Goal: Transaction & Acquisition: Purchase product/service

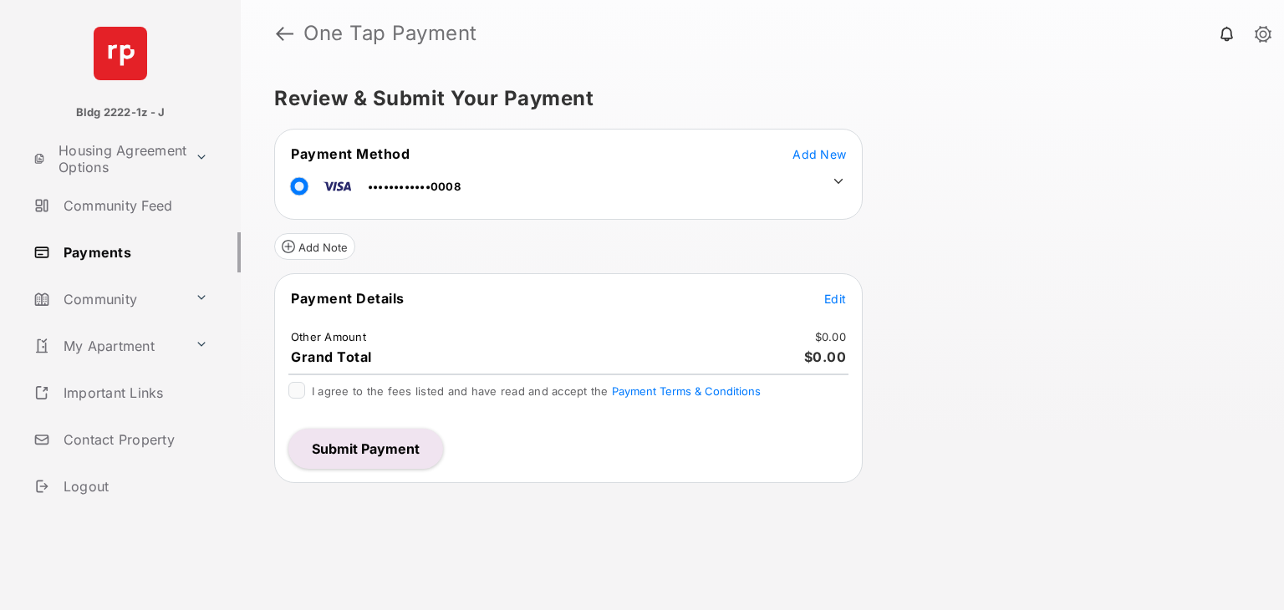
drag, startPoint x: 0, startPoint y: 74, endPoint x: 996, endPoint y: 266, distance: 1014.6
click at [996, 266] on div "Review & Submit Your Payment Payment Method Add New ••••••••••••0008 Add Note P…" at bounding box center [762, 338] width 1043 height 543
click at [839, 298] on span "Edit" at bounding box center [835, 299] width 22 height 14
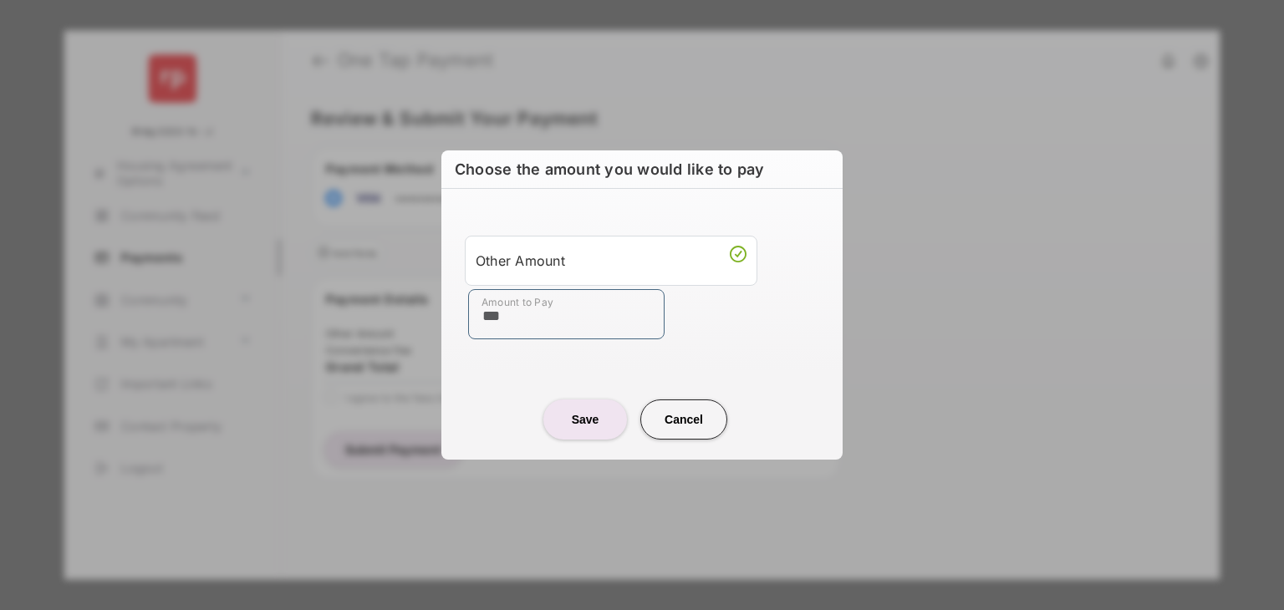
type input "***"
click at [578, 415] on button "Save" at bounding box center [585, 419] width 84 height 40
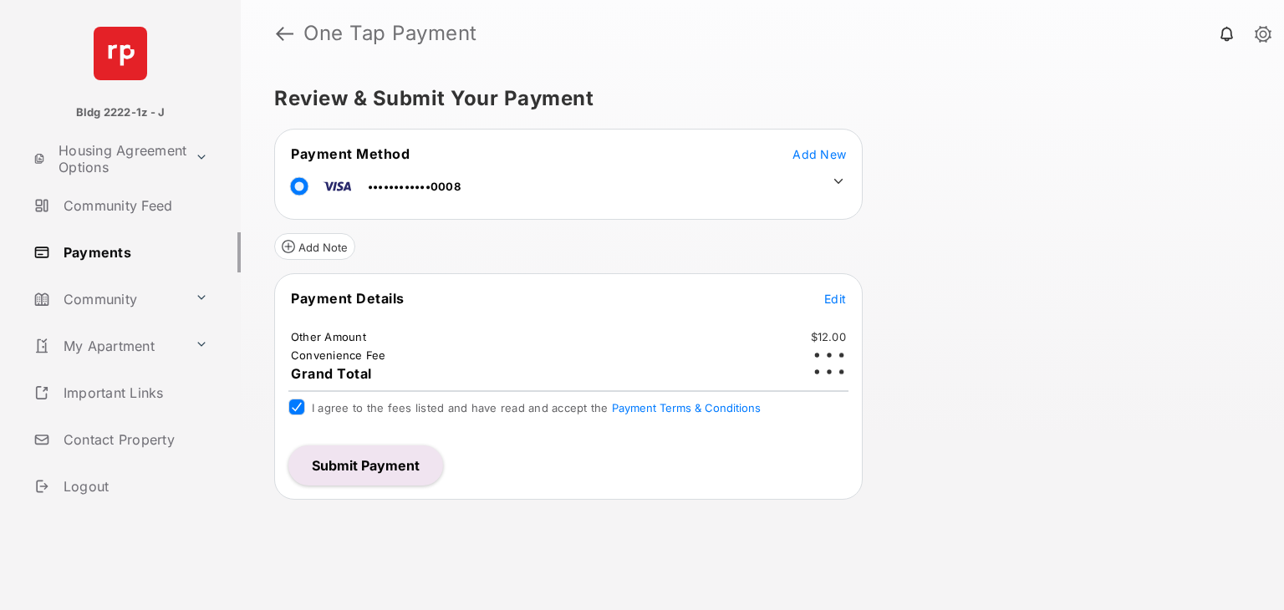
click at [829, 295] on span "Edit" at bounding box center [835, 299] width 22 height 14
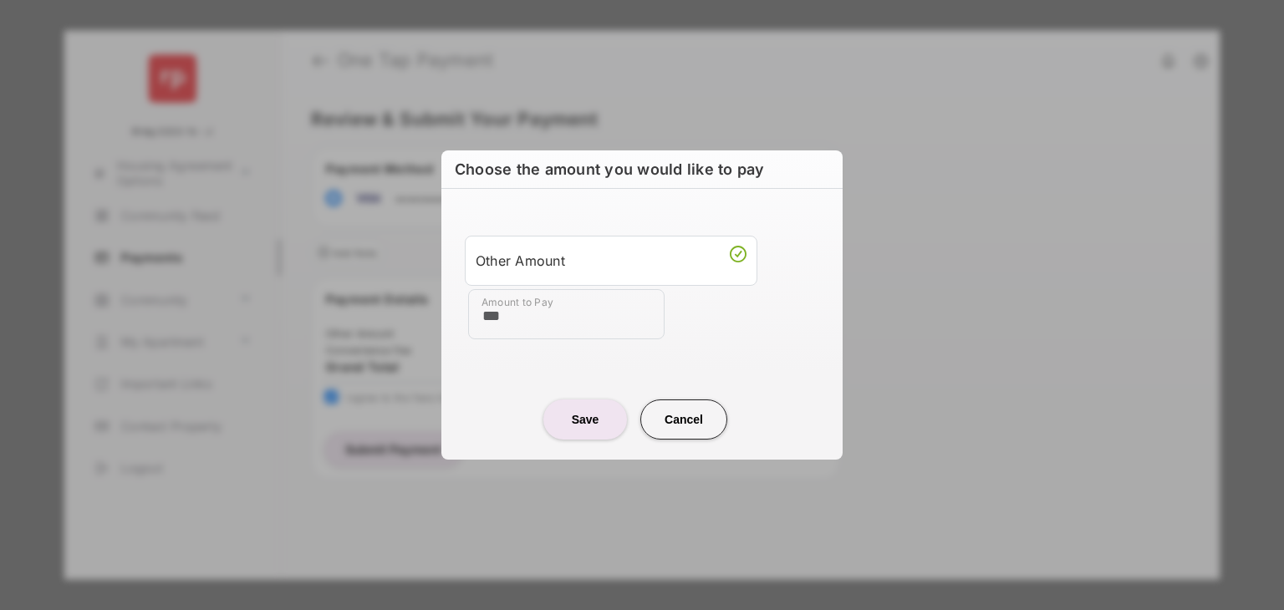
click at [562, 402] on button "Save" at bounding box center [585, 419] width 84 height 40
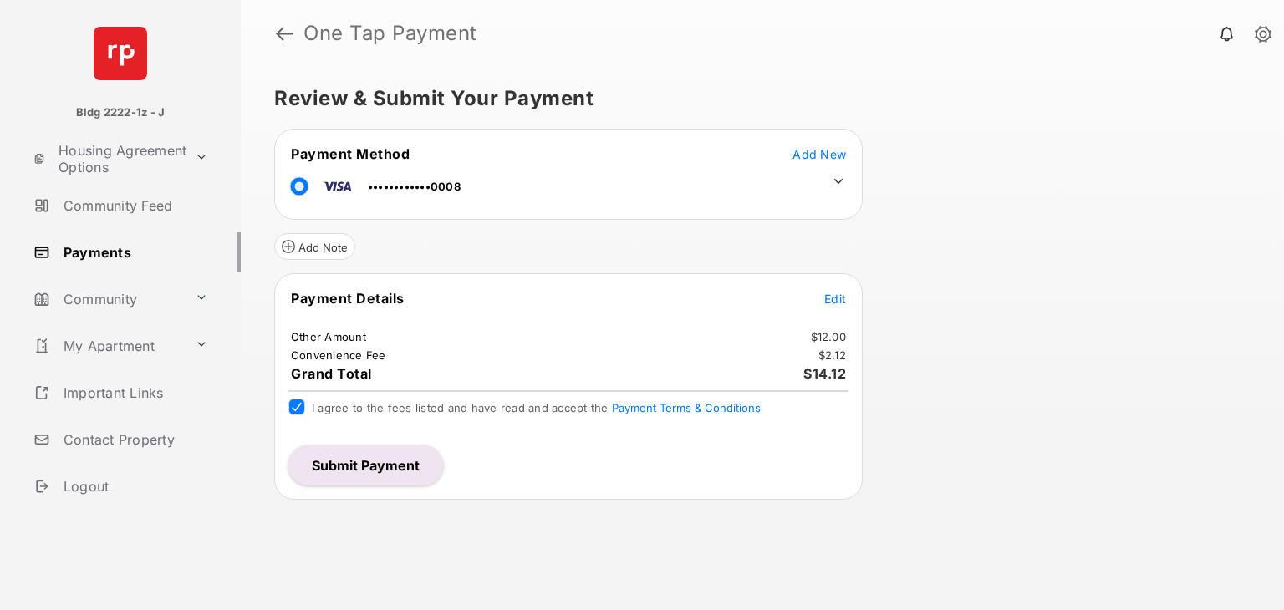
click at [321, 465] on button "Submit Payment" at bounding box center [365, 465] width 155 height 40
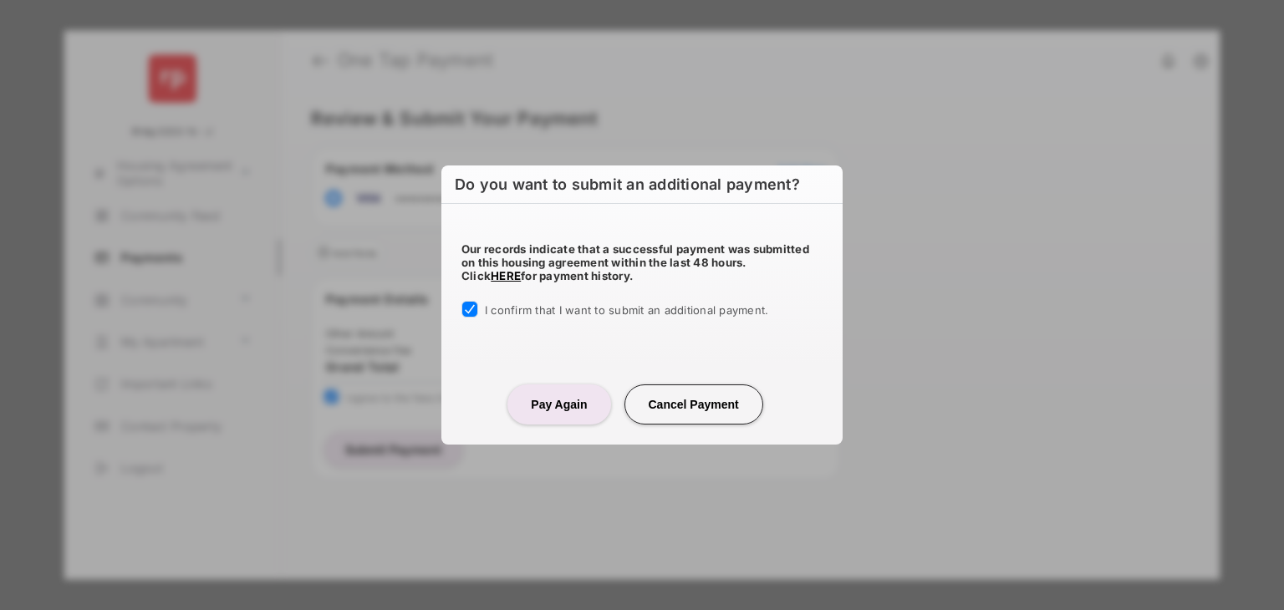
click at [548, 415] on button "Pay Again" at bounding box center [558, 404] width 103 height 40
